Goal: Check status: Check status

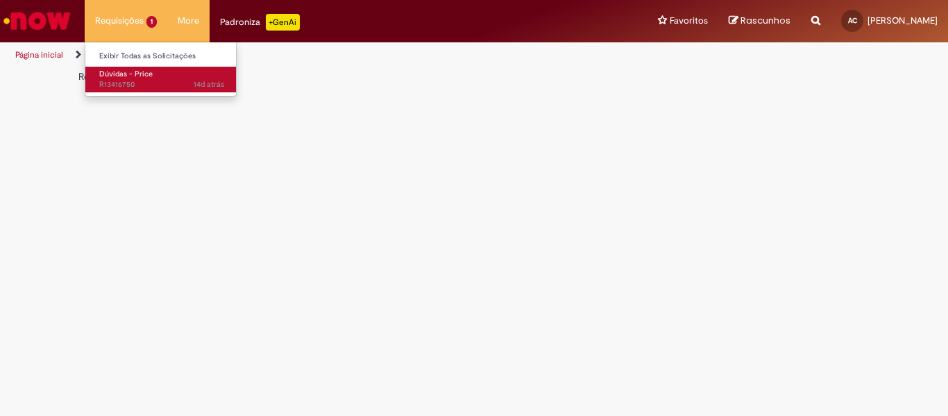
click at [121, 81] on span "14d atrás 14 dias atrás R13416750" at bounding box center [161, 84] width 125 height 11
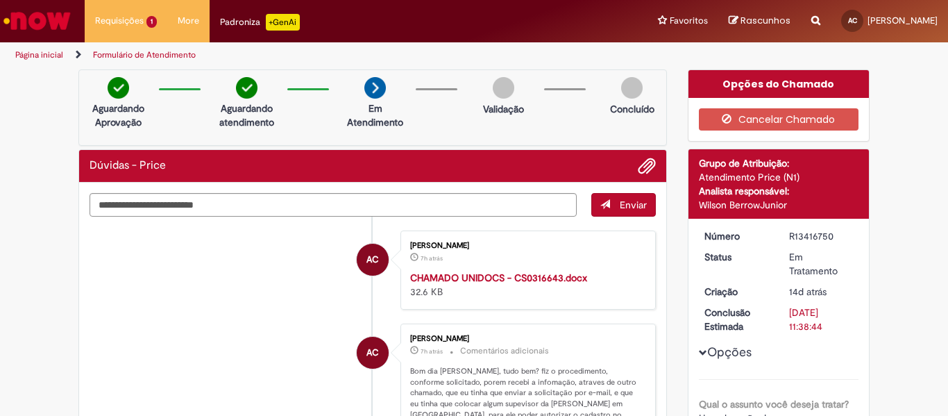
drag, startPoint x: 783, startPoint y: 237, endPoint x: 830, endPoint y: 239, distance: 47.2
click at [830, 239] on div "R13416750" at bounding box center [821, 236] width 65 height 14
copy div "R13416750"
drag, startPoint x: 693, startPoint y: 205, endPoint x: 782, endPoint y: 204, distance: 88.8
click at [782, 204] on div "Wilson BerrowJunior" at bounding box center [779, 205] width 160 height 14
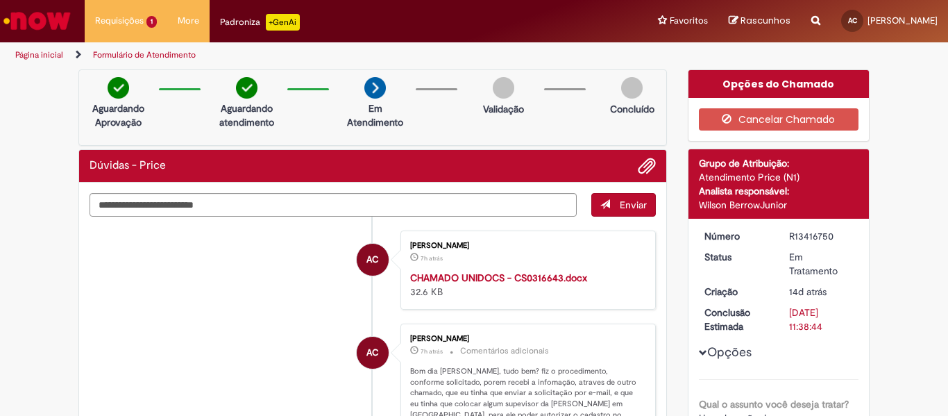
copy div "Wilson BerrowJunior"
